Goal: Task Accomplishment & Management: Complete application form

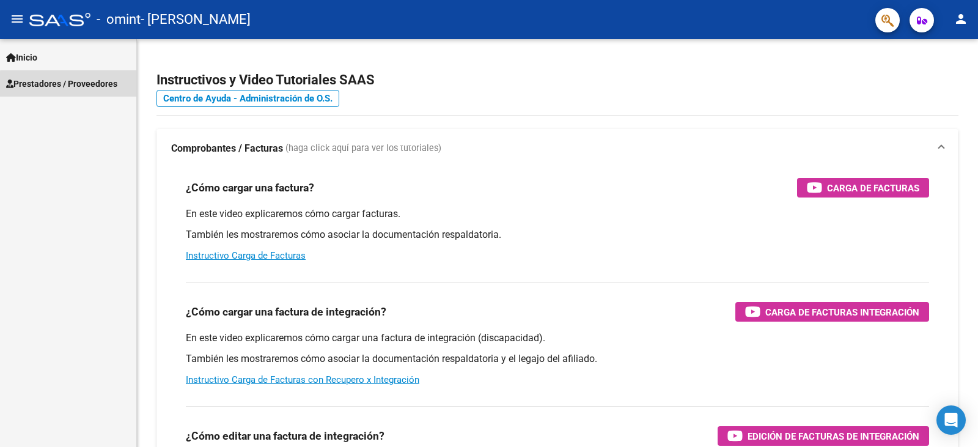
click at [78, 85] on span "Prestadores / Proveedores" at bounding box center [61, 83] width 111 height 13
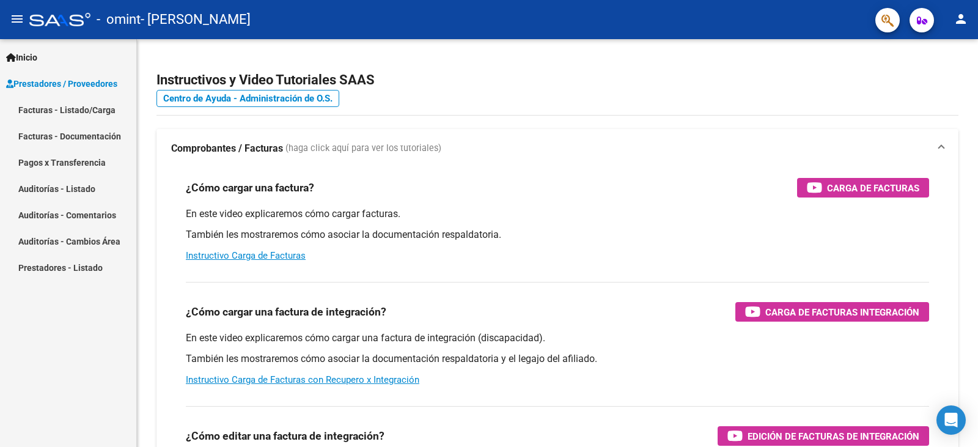
click at [85, 106] on link "Facturas - Listado/Carga" at bounding box center [68, 110] width 136 height 26
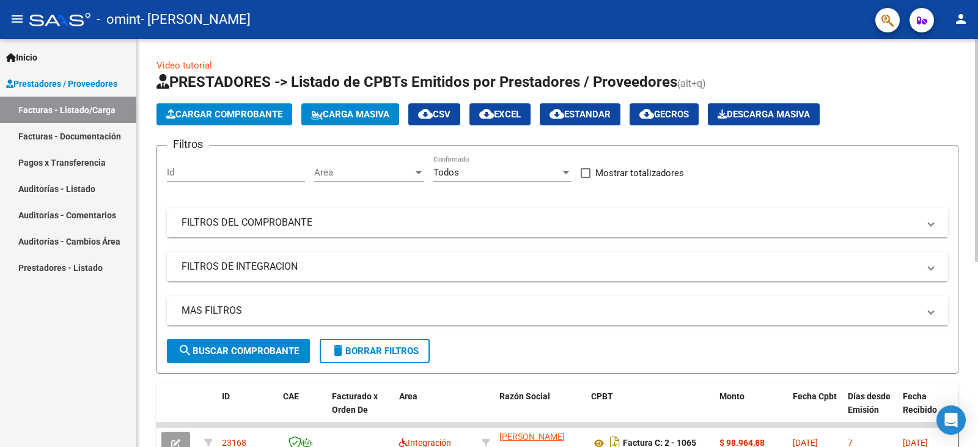
scroll to position [183, 0]
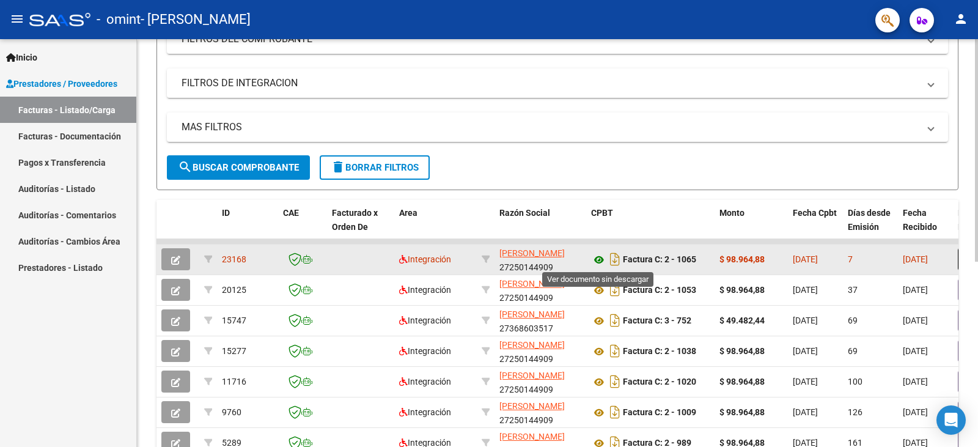
click at [601, 260] on icon at bounding box center [599, 260] width 16 height 15
click at [171, 257] on icon "button" at bounding box center [175, 260] width 9 height 9
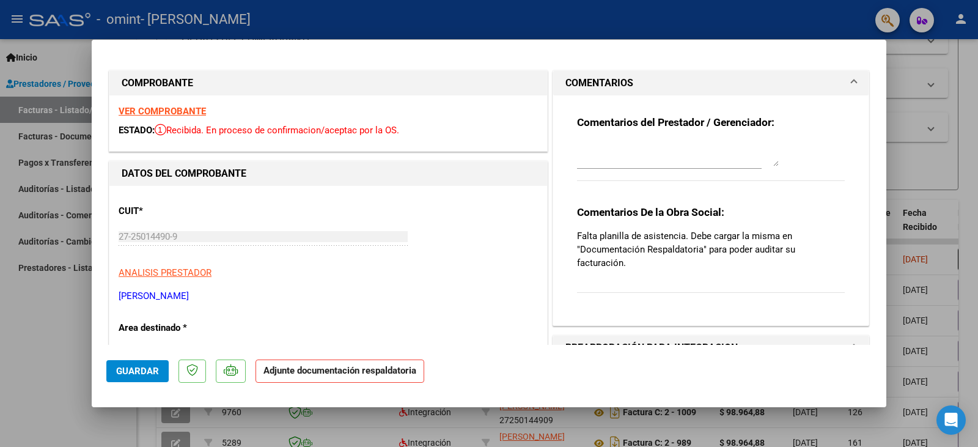
click at [332, 367] on strong "Adjunte documentación respaldatoria" at bounding box center [340, 370] width 153 height 11
click at [336, 376] on p "Adjunte documentación respaldatoria" at bounding box center [340, 372] width 169 height 24
click at [136, 372] on span "Guardar" at bounding box center [137, 371] width 43 height 11
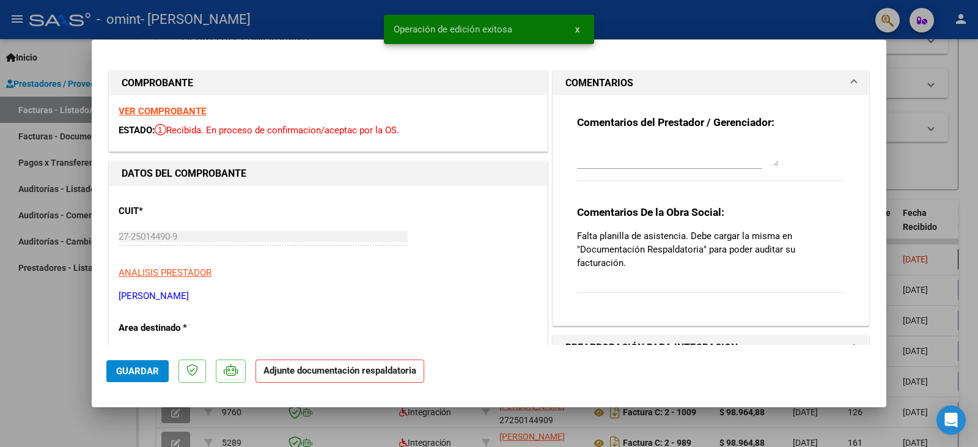
click at [312, 375] on strong "Adjunte documentación respaldatoria" at bounding box center [340, 370] width 153 height 11
click at [635, 158] on textarea at bounding box center [678, 154] width 202 height 24
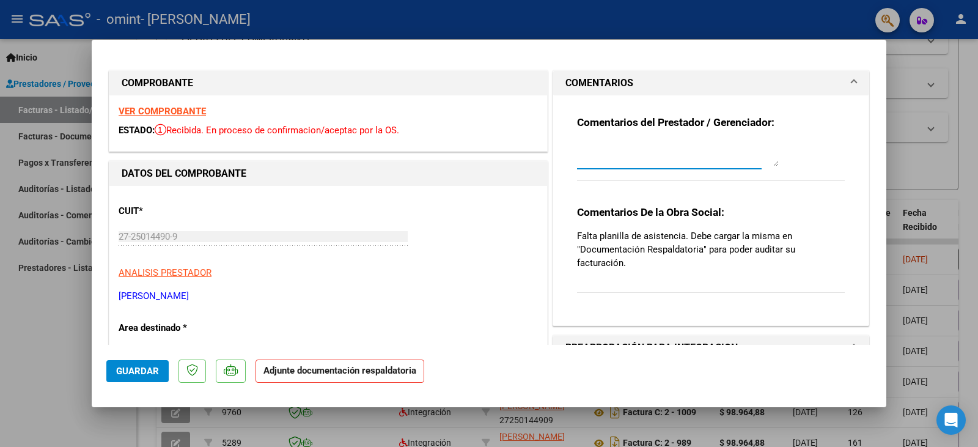
click at [593, 159] on textarea at bounding box center [678, 154] width 202 height 24
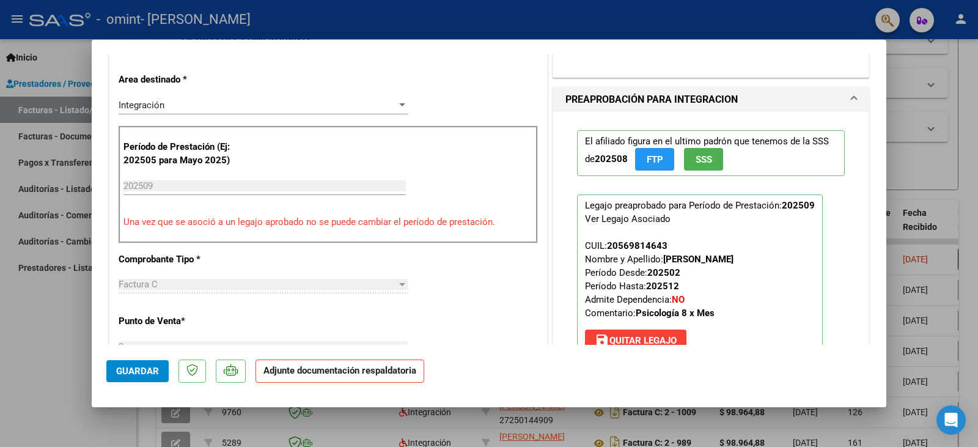
scroll to position [306, 0]
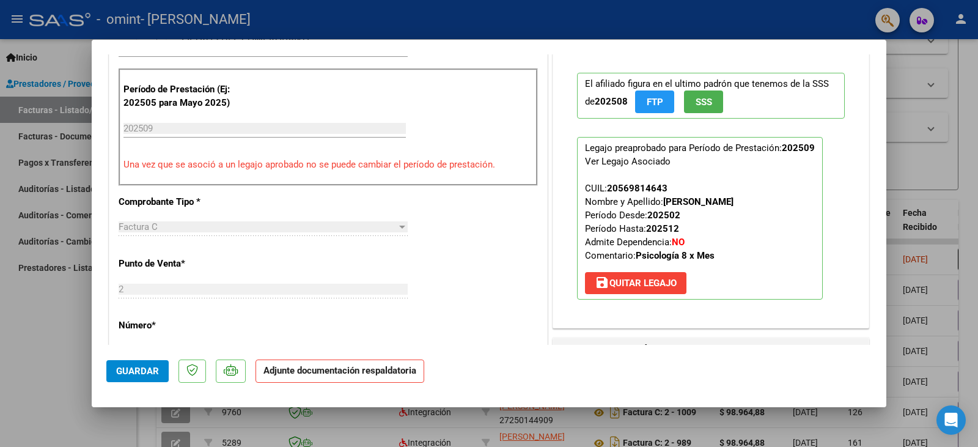
type textarea "no me permite cargar la planilla de asistencia"
click at [317, 368] on strong "Adjunte documentación respaldatoria" at bounding box center [340, 370] width 153 height 11
click at [625, 158] on div "Ver Legajo Asociado" at bounding box center [628, 161] width 86 height 13
drag, startPoint x: 610, startPoint y: 161, endPoint x: 658, endPoint y: 247, distance: 98.3
click at [654, 163] on div "Ver Legajo Asociado" at bounding box center [628, 161] width 86 height 13
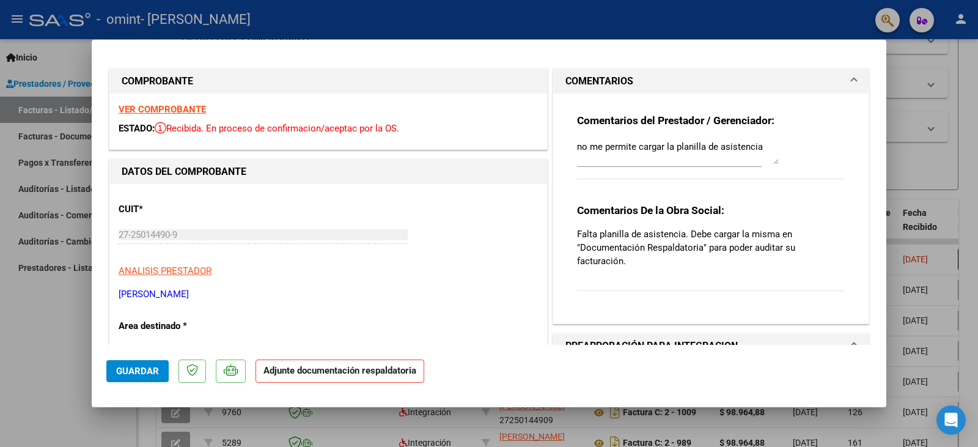
scroll to position [0, 0]
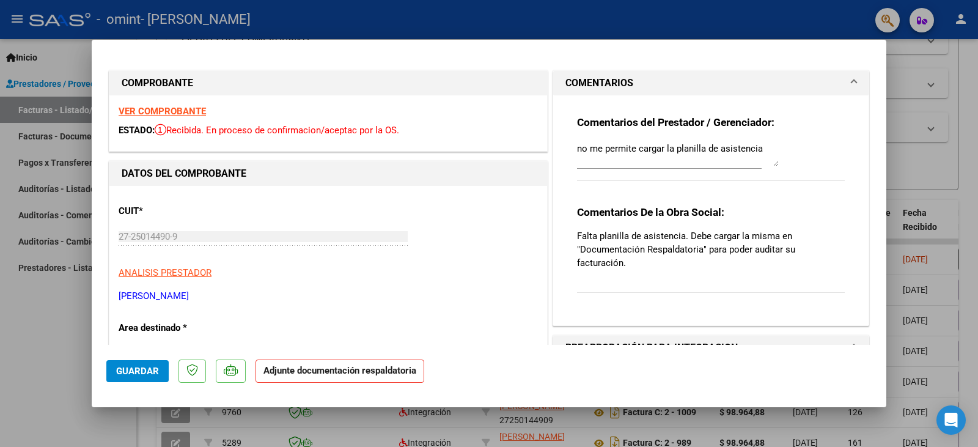
click at [756, 149] on textarea "no me permite cargar la planilla de asistencia" at bounding box center [678, 154] width 202 height 24
click at [323, 371] on strong "Adjunte documentación respaldatoria" at bounding box center [340, 370] width 153 height 11
click at [279, 369] on strong "Adjunte documentación respaldatoria" at bounding box center [340, 370] width 153 height 11
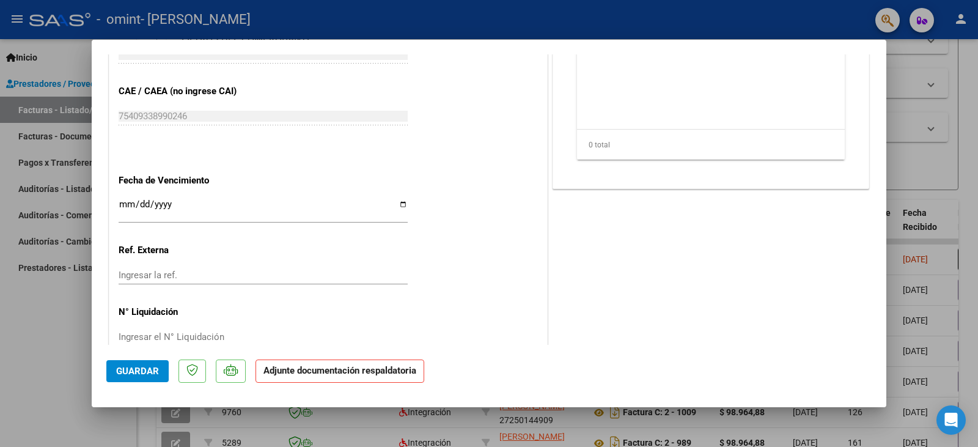
scroll to position [759, 0]
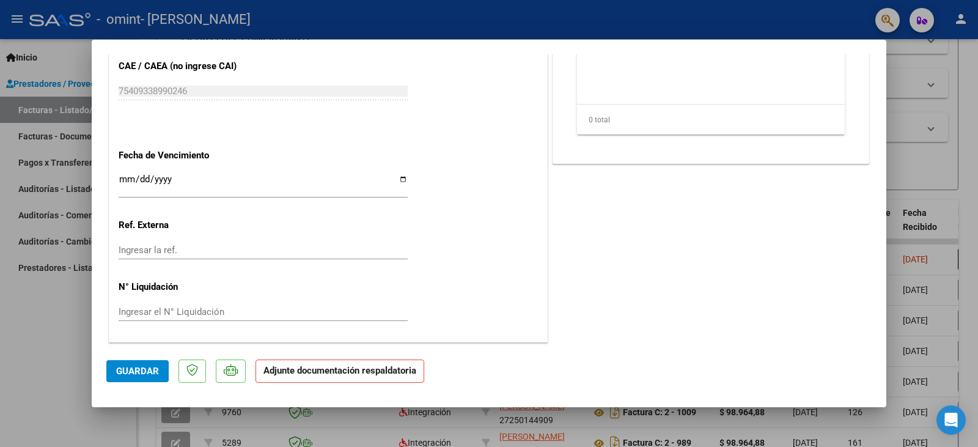
click at [131, 369] on span "Guardar" at bounding box center [137, 371] width 43 height 11
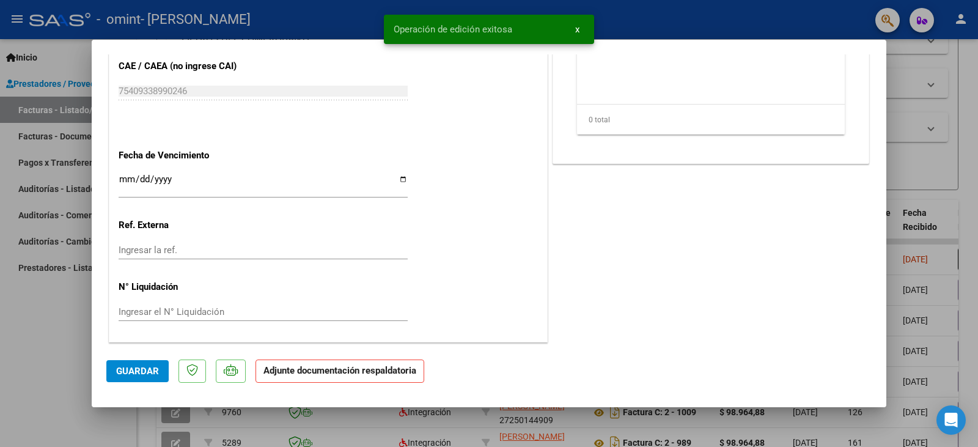
click at [301, 377] on p "Adjunte documentación respaldatoria" at bounding box center [340, 372] width 169 height 24
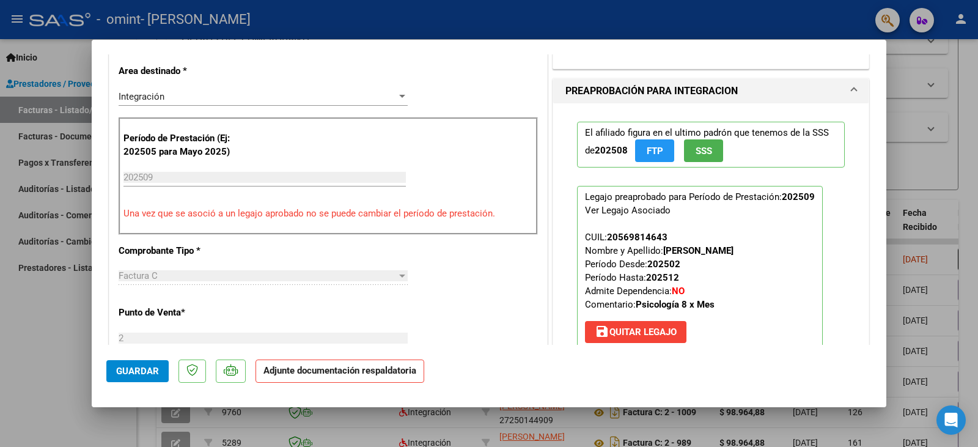
scroll to position [392, 0]
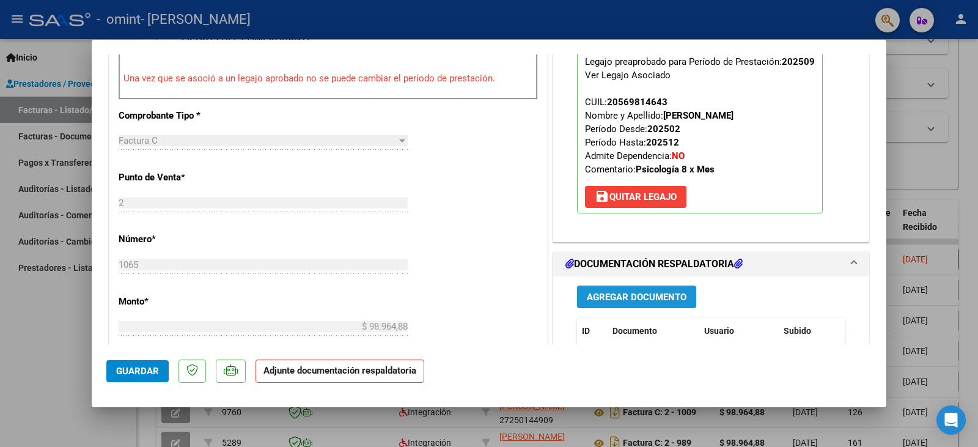
click at [621, 303] on button "Agregar Documento" at bounding box center [636, 297] width 119 height 23
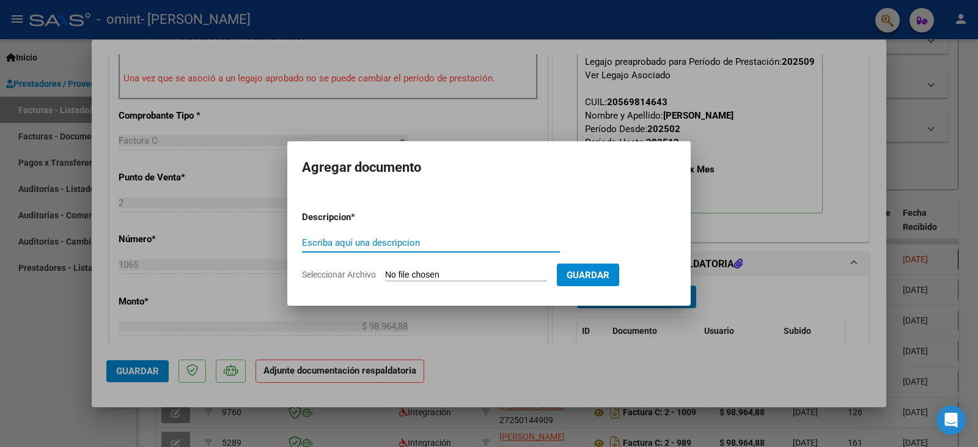
click at [441, 277] on input "Seleccionar Archivo" at bounding box center [466, 276] width 162 height 12
type input "C:\fakepath\Planilla de asistencia - Psicologia- Alvarez Benicio - SEPTIEMBRE.p…"
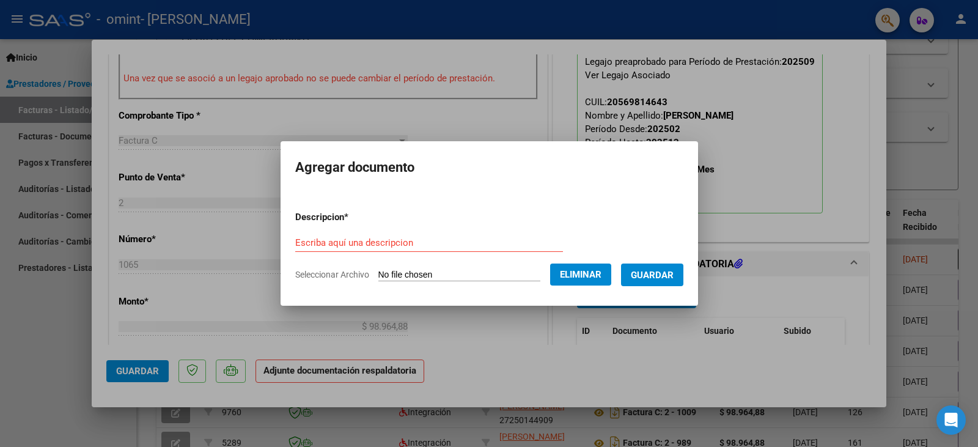
click at [361, 234] on div "Escriba aquí una descripcion" at bounding box center [429, 243] width 268 height 18
click at [361, 243] on input "Escriba aquí una descripcion" at bounding box center [429, 242] width 268 height 11
type input "planilla de asistencia"
click at [649, 270] on span "Guardar" at bounding box center [652, 275] width 43 height 11
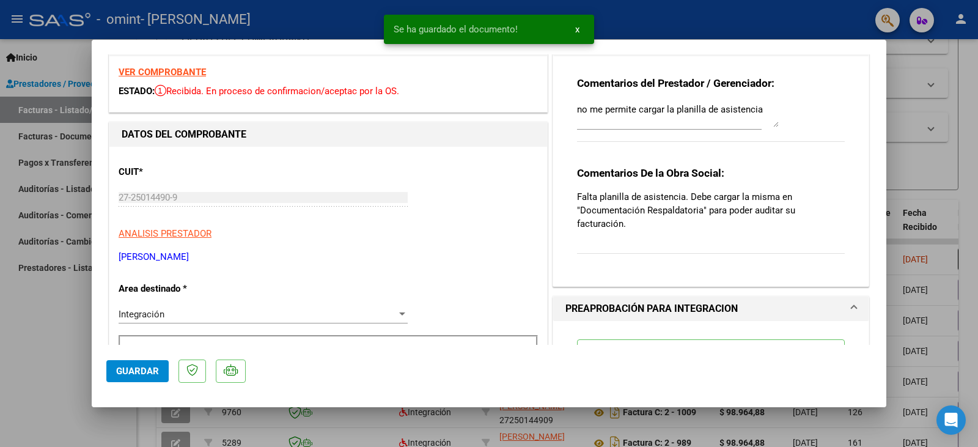
scroll to position [25, 0]
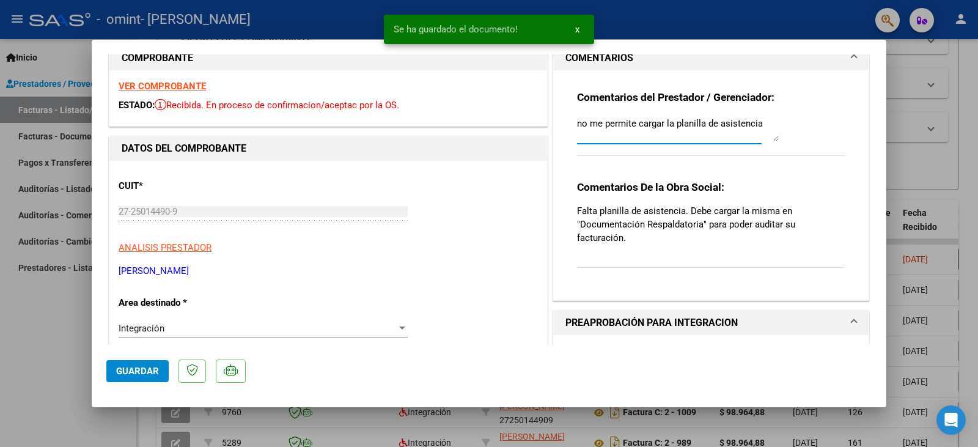
drag, startPoint x: 765, startPoint y: 119, endPoint x: 444, endPoint y: 121, distance: 321.0
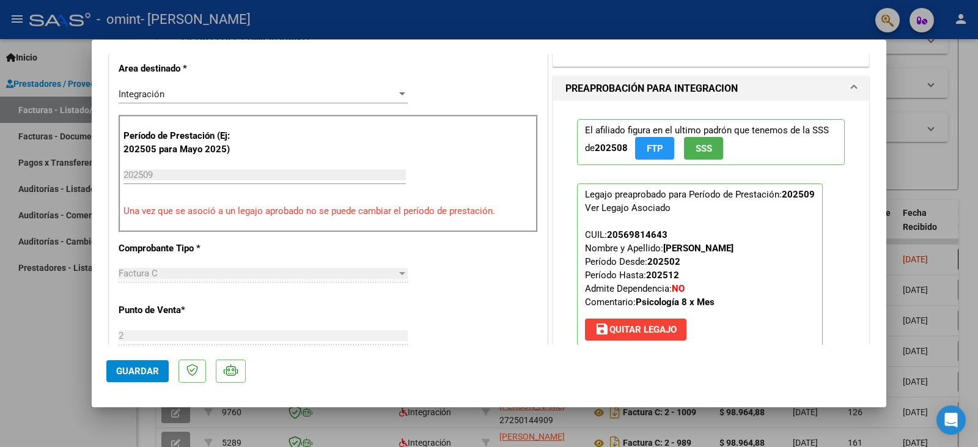
scroll to position [270, 0]
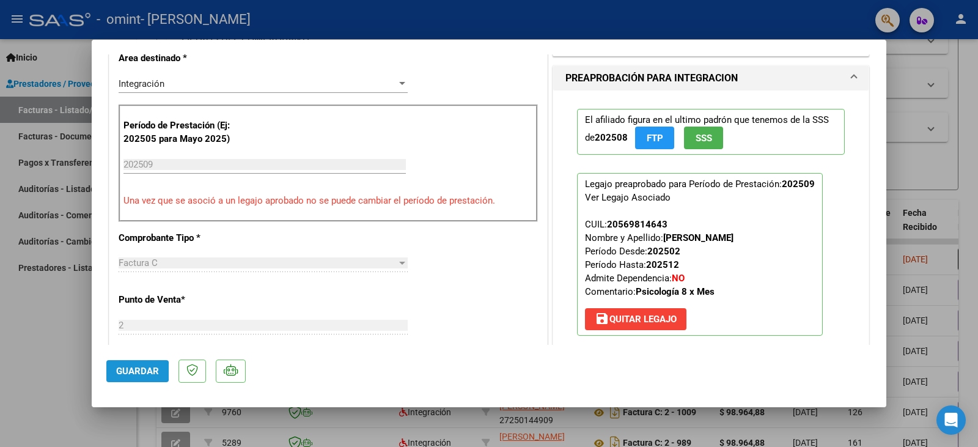
click at [124, 372] on span "Guardar" at bounding box center [137, 371] width 43 height 11
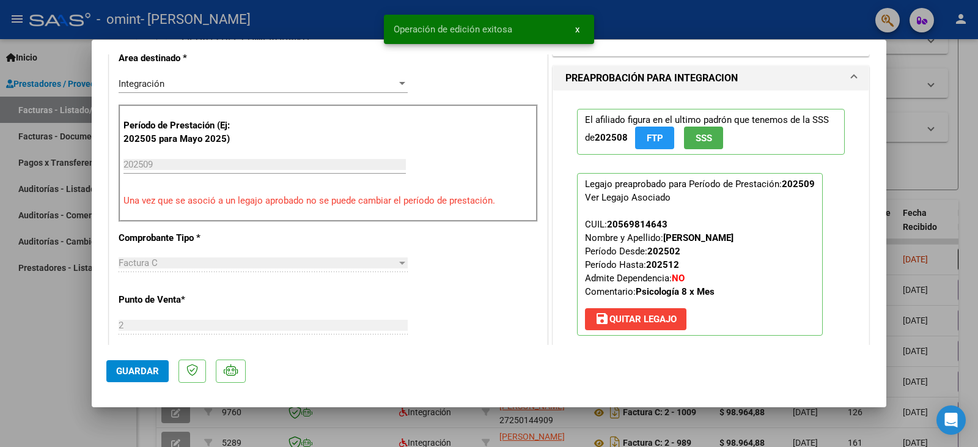
click at [828, 36] on div at bounding box center [489, 223] width 978 height 447
type input "$ 0,00"
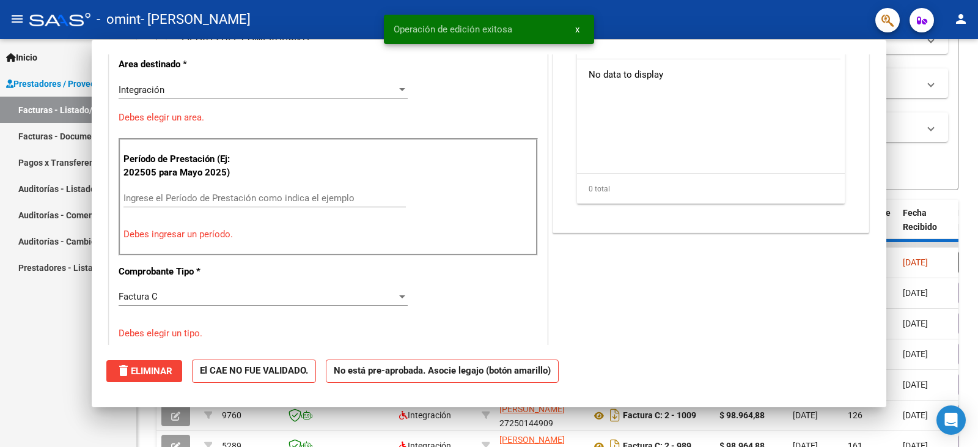
scroll to position [276, 0]
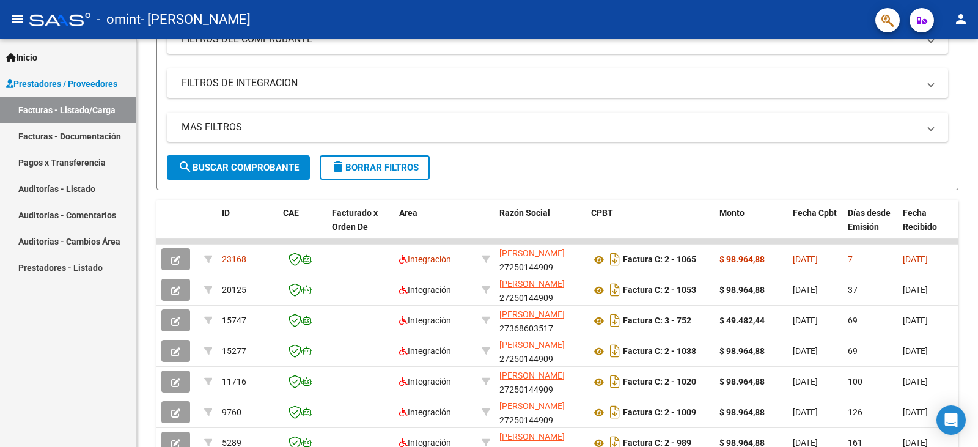
click at [955, 16] on mat-icon "person" at bounding box center [961, 19] width 15 height 15
click at [937, 72] on button "exit_to_app Salir" at bounding box center [936, 80] width 75 height 29
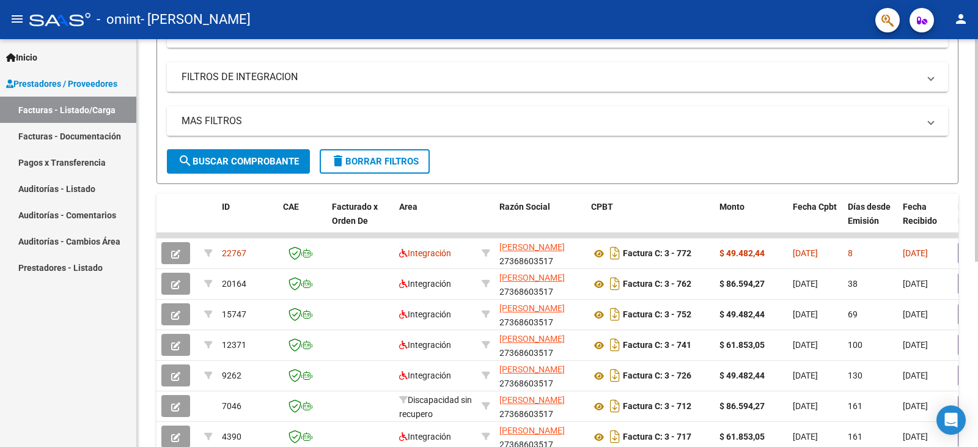
scroll to position [245, 0]
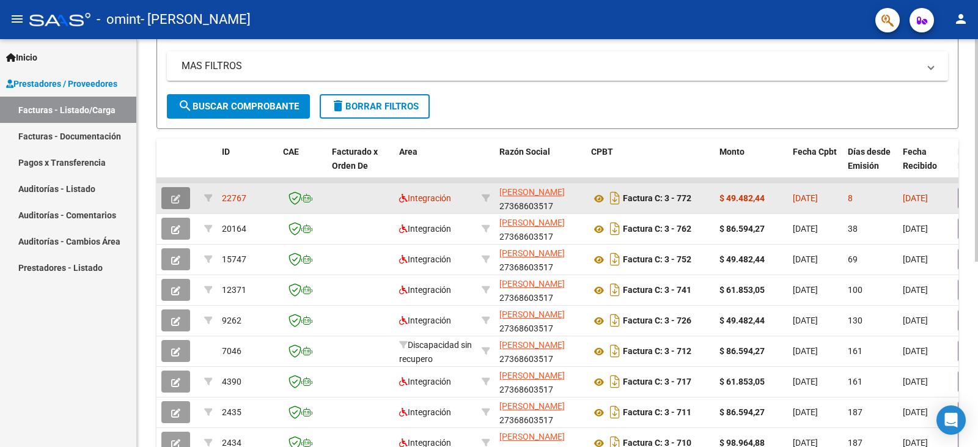
click at [169, 198] on button "button" at bounding box center [175, 198] width 29 height 22
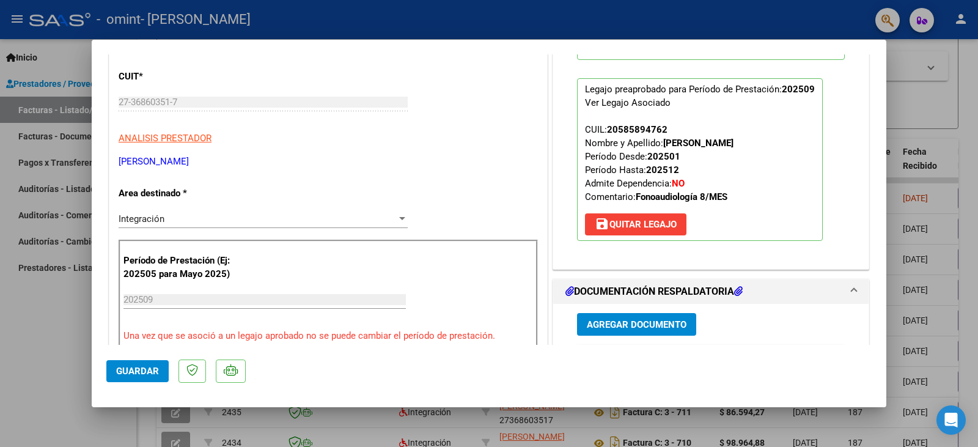
scroll to position [306, 0]
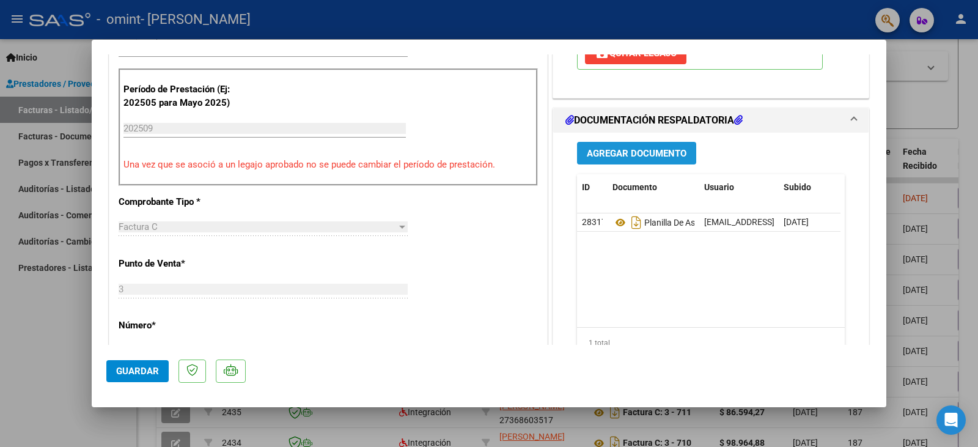
click at [628, 153] on span "Agregar Documento" at bounding box center [637, 153] width 100 height 11
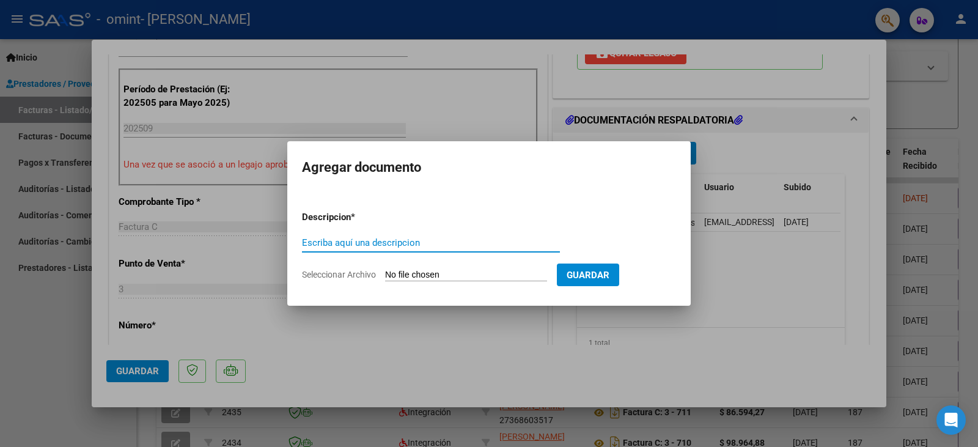
click at [460, 272] on input "Seleccionar Archivo" at bounding box center [466, 276] width 162 height 12
type input "C:\fakepath\Planilla de asistencia - Fonoaudiologia- FONTI FAUSTINO SEPTIEMBRE.…"
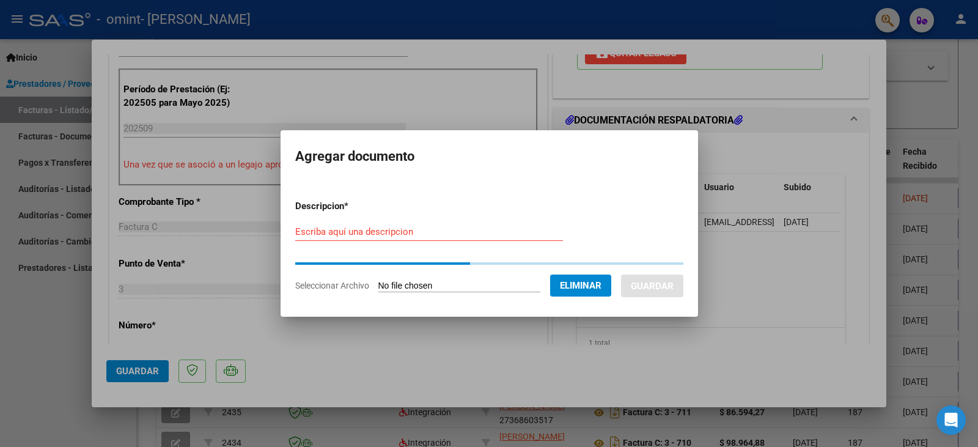
click at [354, 233] on input "Escriba aquí una descripcion" at bounding box center [429, 231] width 268 height 11
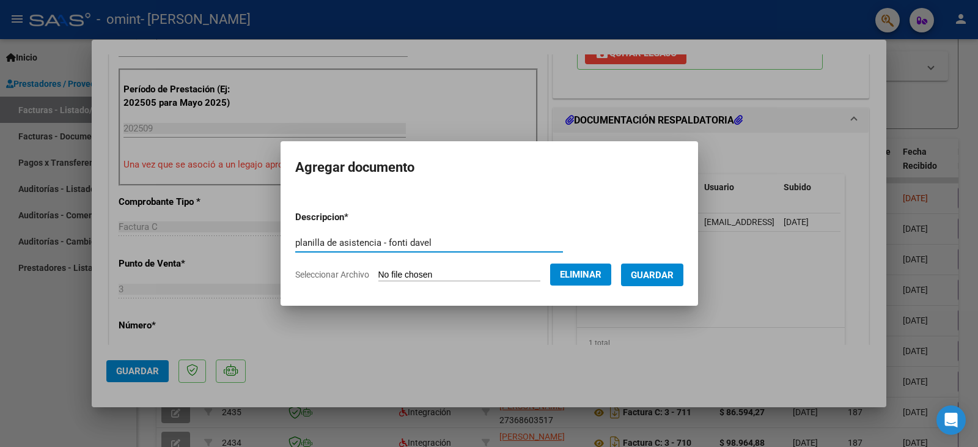
type input "planilla de asistencia - fonti davel"
click at [668, 288] on form "Descripcion * planilla de asistencia - fonti davel Escriba aquí una descripcion…" at bounding box center [489, 245] width 388 height 89
click at [668, 277] on span "Guardar" at bounding box center [652, 275] width 43 height 11
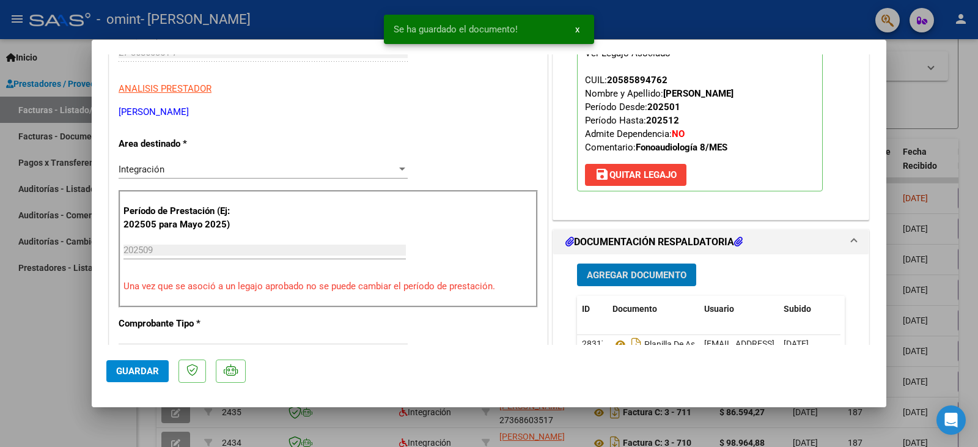
scroll to position [183, 0]
click at [155, 374] on span "Guardar" at bounding box center [137, 371] width 43 height 11
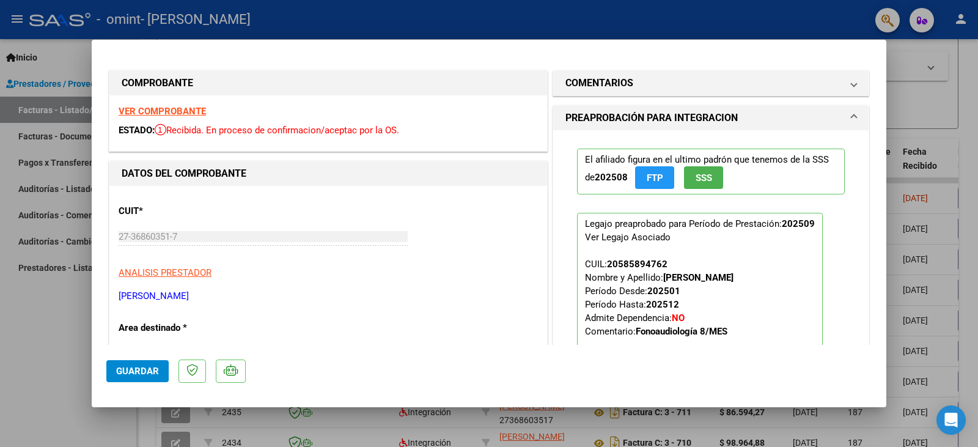
click at [804, 35] on div at bounding box center [489, 223] width 978 height 447
type input "$ 0,00"
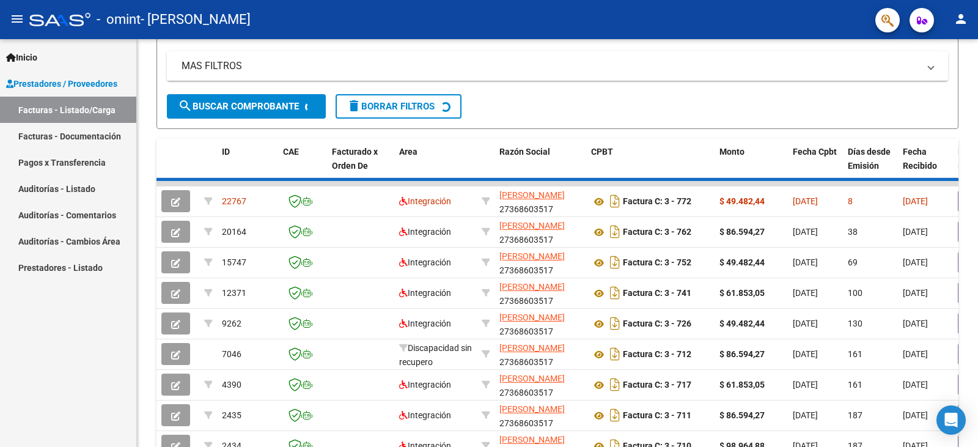
click at [957, 21] on mat-icon "person" at bounding box center [961, 19] width 15 height 15
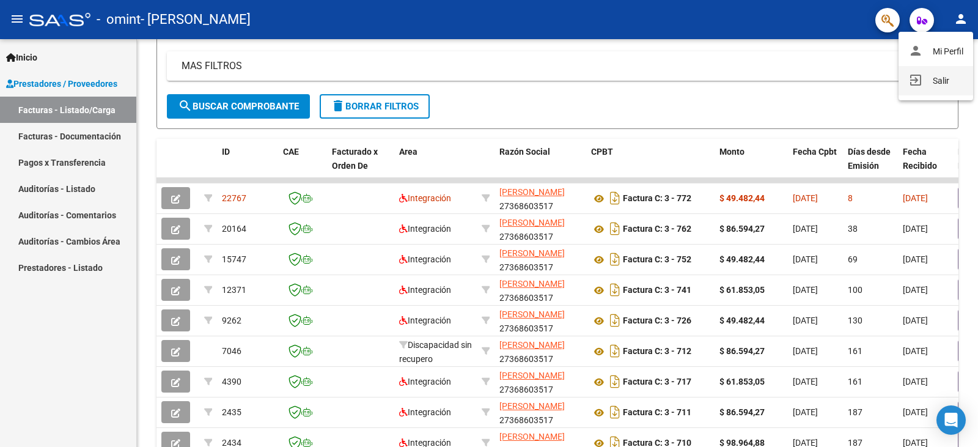
click at [934, 81] on button "exit_to_app Salir" at bounding box center [936, 80] width 75 height 29
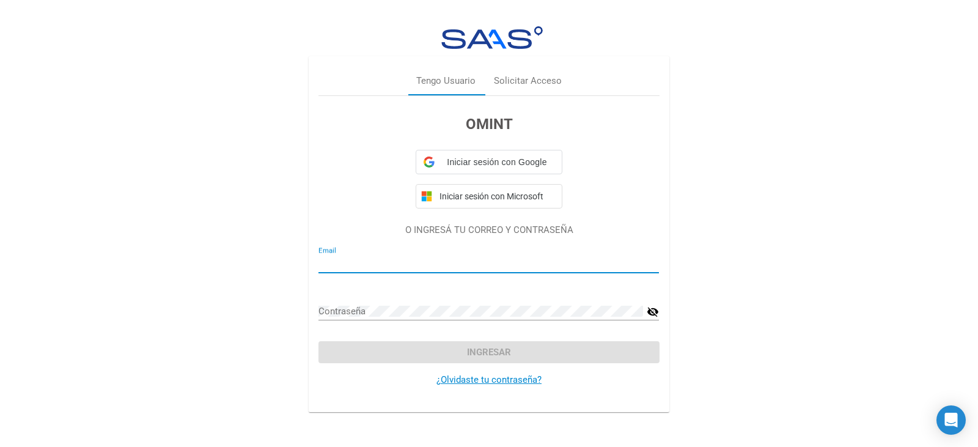
type input "fga.belendavel@gmail.com"
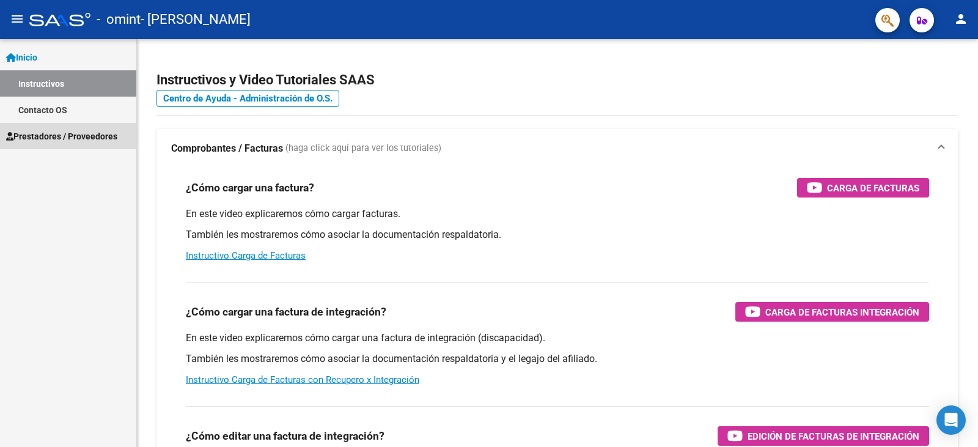
click at [73, 127] on link "Prestadores / Proveedores" at bounding box center [68, 136] width 136 height 26
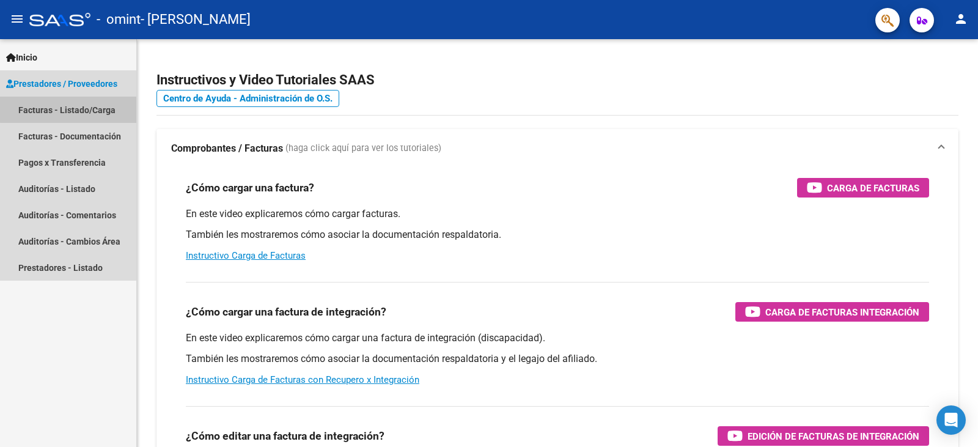
click at [90, 108] on link "Facturas - Listado/Carga" at bounding box center [68, 110] width 136 height 26
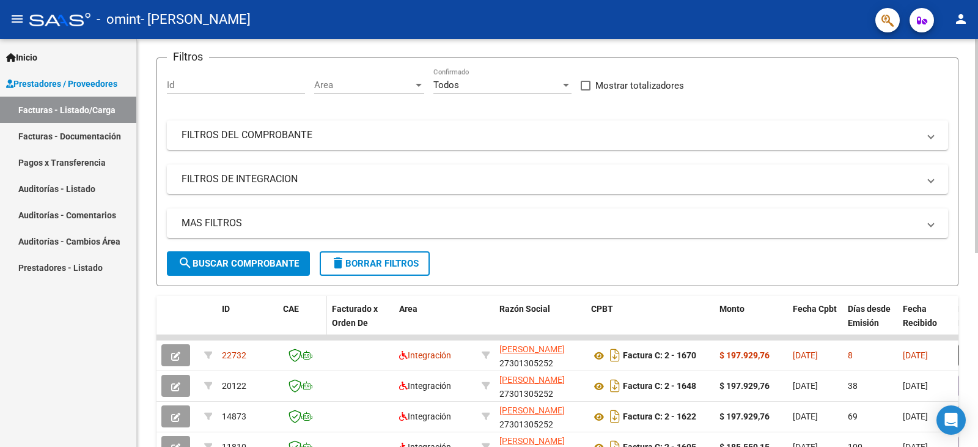
scroll to position [110, 0]
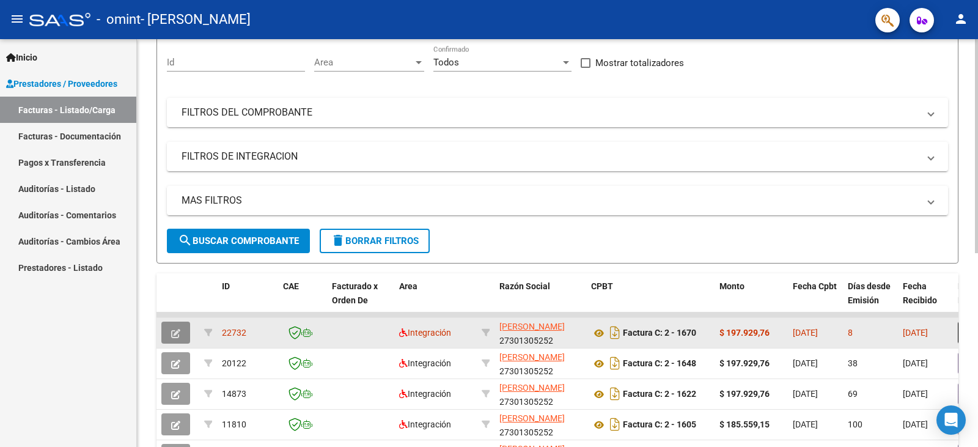
click at [179, 334] on icon "button" at bounding box center [175, 333] width 9 height 9
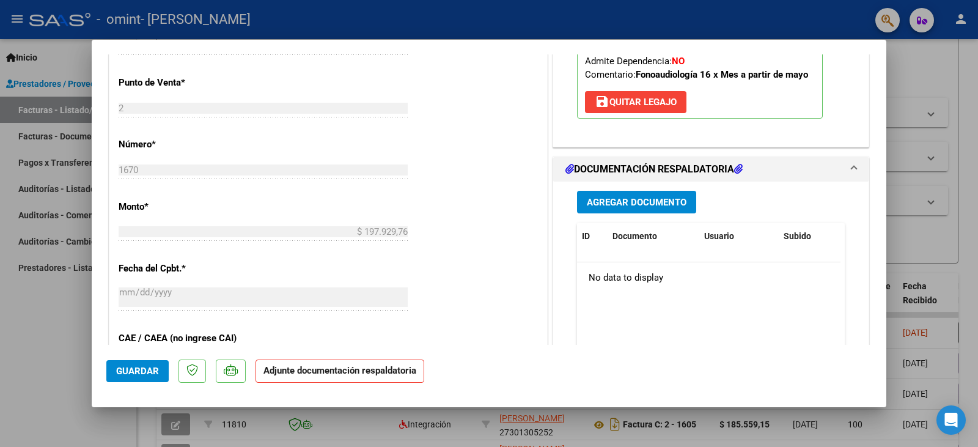
scroll to position [489, 0]
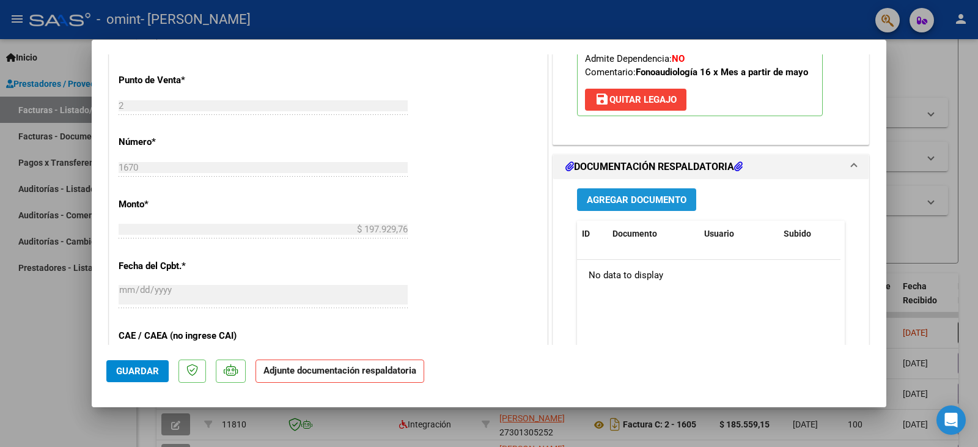
click at [643, 201] on span "Agregar Documento" at bounding box center [637, 199] width 100 height 11
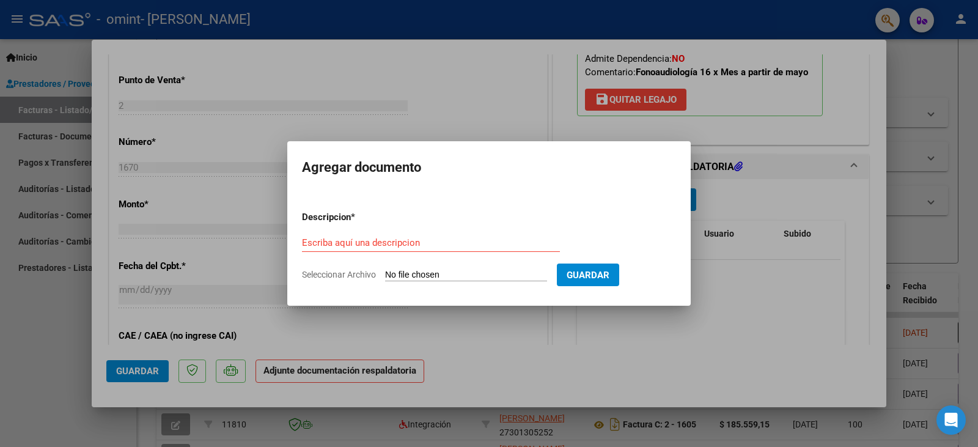
click at [455, 271] on input "Seleccionar Archivo" at bounding box center [466, 276] width 162 height 12
click at [471, 276] on input "Seleccionar Archivo" at bounding box center [466, 276] width 162 height 12
type input "C:\fakepath\Planilla de asistencia - Fonoaudiologia- [PERSON_NAME] - SEPTIEMBRE…"
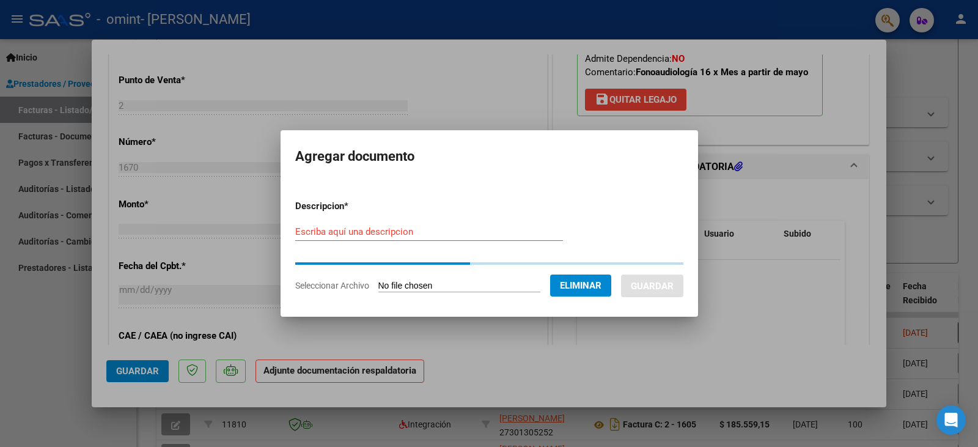
click at [397, 224] on div "Escriba aquí una descripcion" at bounding box center [429, 232] width 268 height 18
click at [390, 239] on div "Escriba aquí una descripcion" at bounding box center [429, 232] width 268 height 18
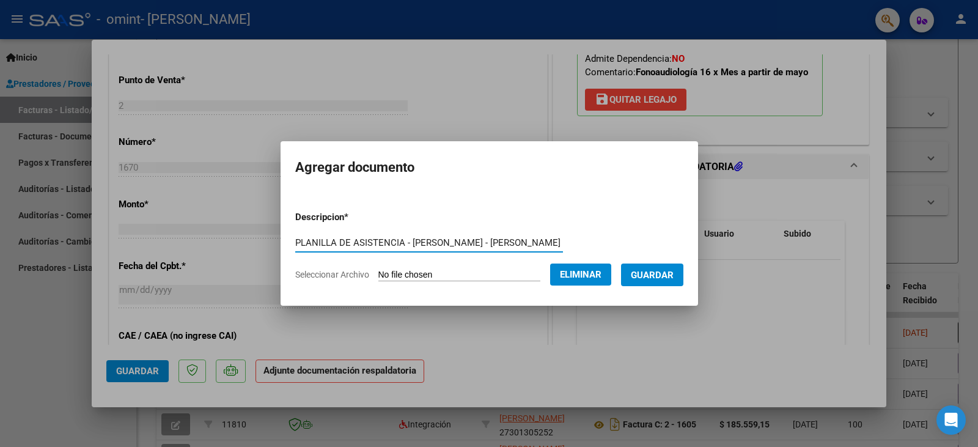
type input "PLANILLA DE ASISTENCIA - [PERSON_NAME] - [PERSON_NAME]"
click at [645, 273] on span "Guardar" at bounding box center [652, 275] width 43 height 11
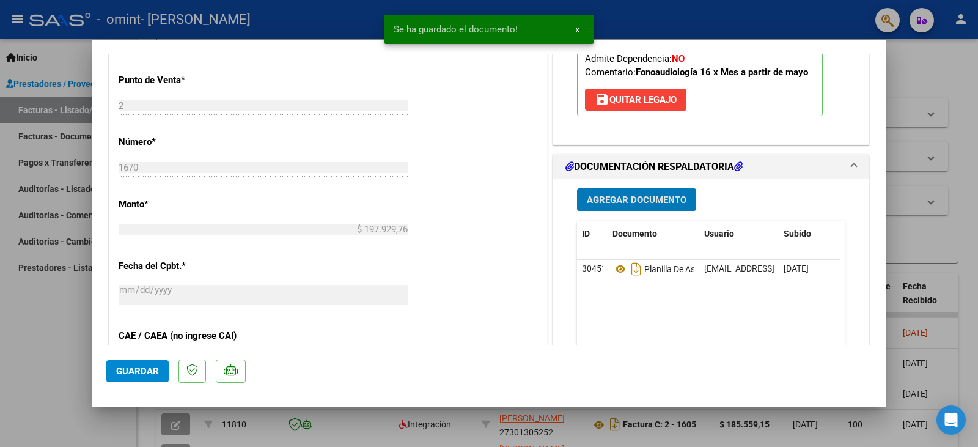
click at [138, 370] on span "Guardar" at bounding box center [137, 371] width 43 height 11
click at [802, 18] on div at bounding box center [489, 223] width 978 height 447
type input "$ 0,00"
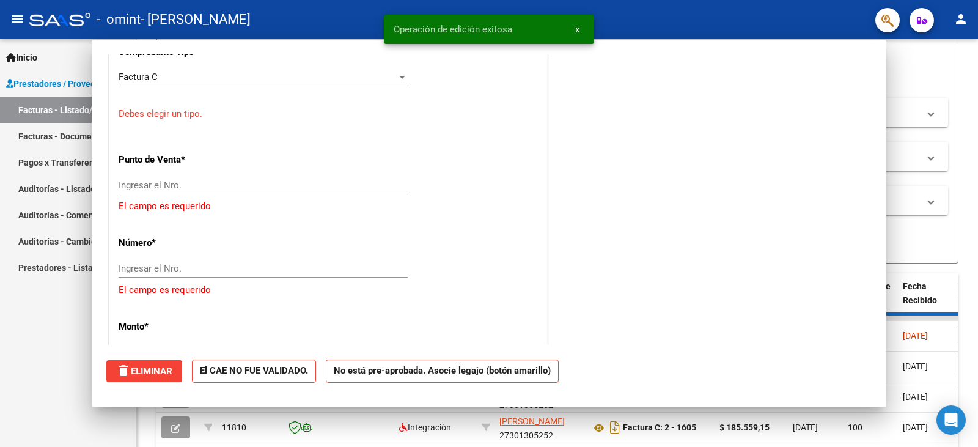
scroll to position [523, 0]
